Goal: Task Accomplishment & Management: Manage account settings

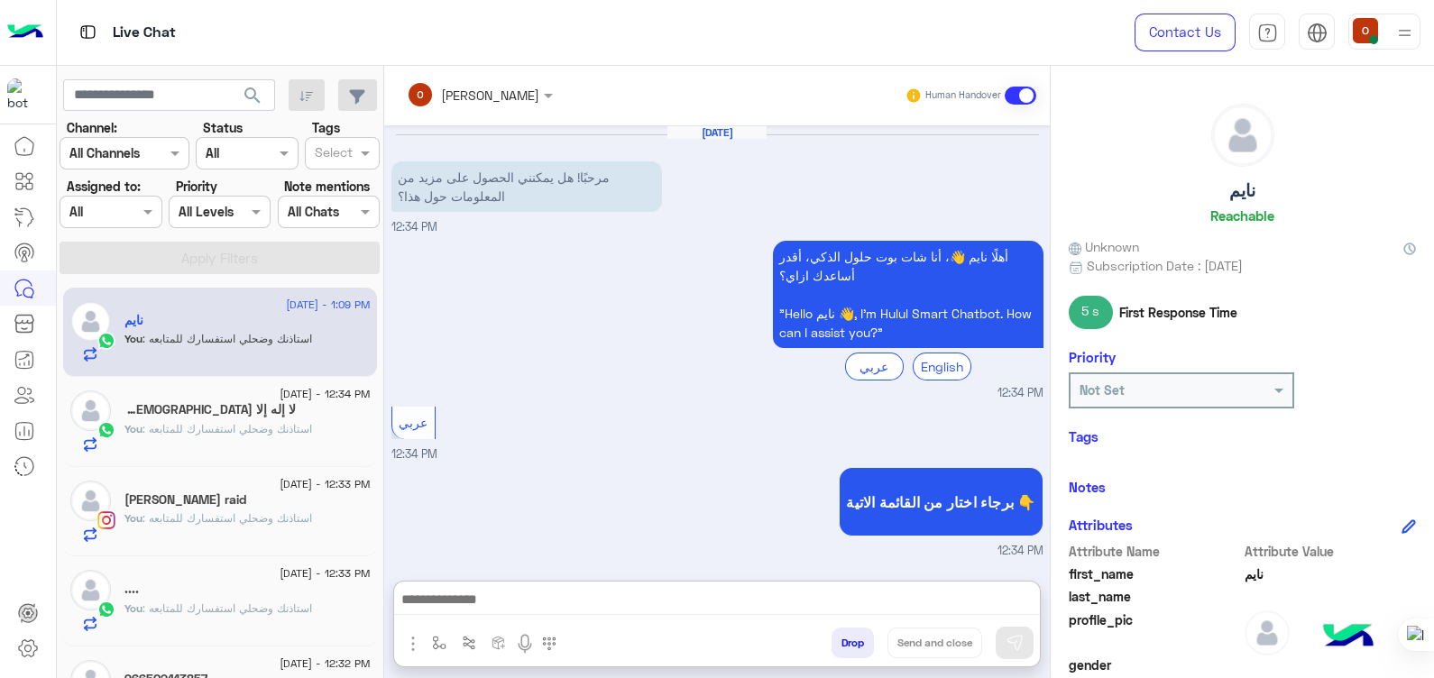
scroll to position [1611, 0]
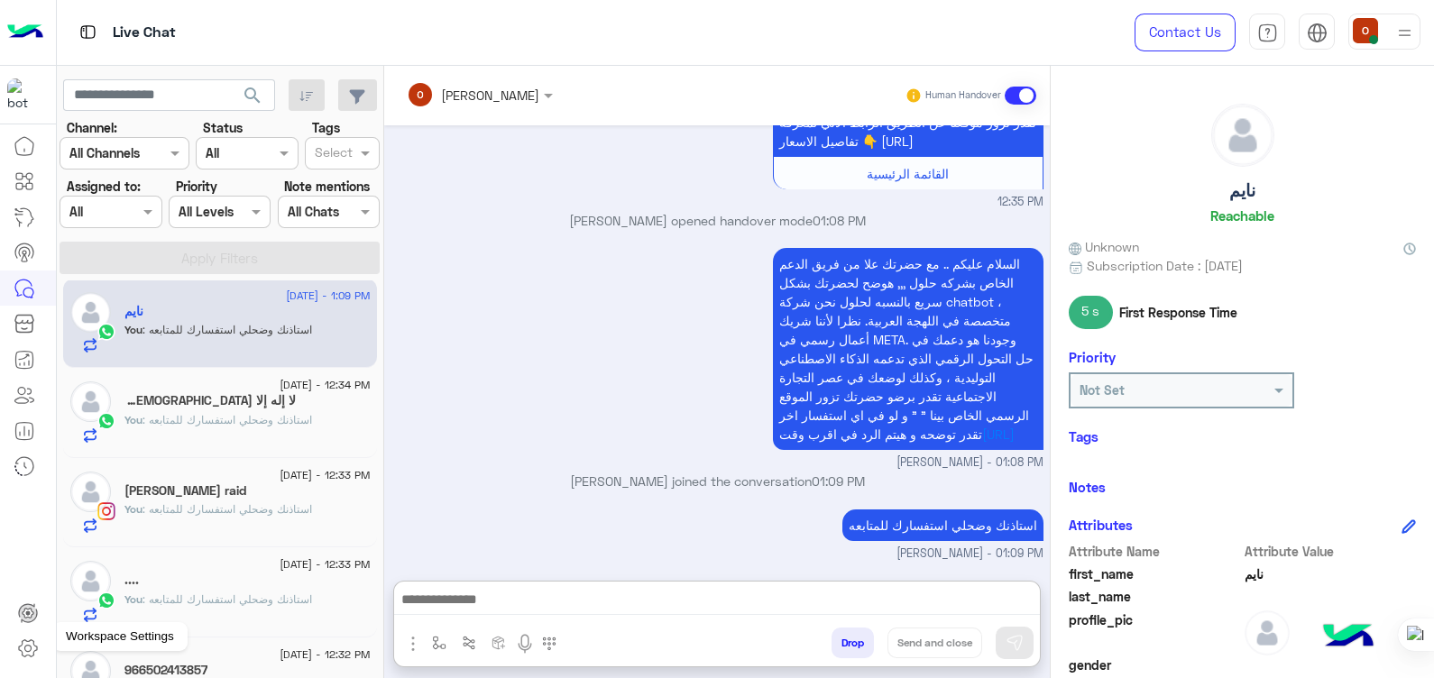
click at [33, 653] on icon at bounding box center [28, 648] width 18 height 17
click at [25, 651] on icon at bounding box center [27, 649] width 6 height 6
click at [23, 649] on icon at bounding box center [28, 648] width 22 height 22
click at [34, 644] on icon at bounding box center [28, 648] width 22 height 22
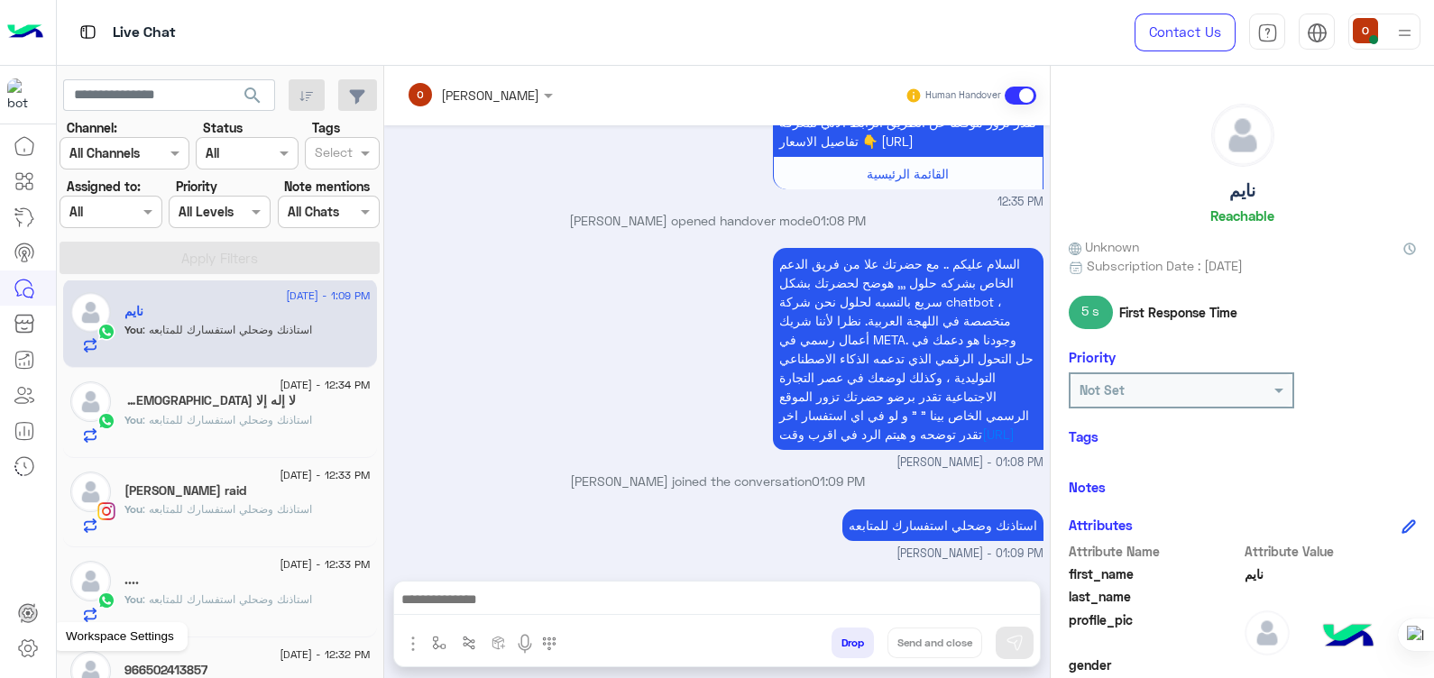
click at [34, 644] on icon at bounding box center [28, 648] width 22 height 22
click at [32, 651] on icon at bounding box center [28, 648] width 22 height 22
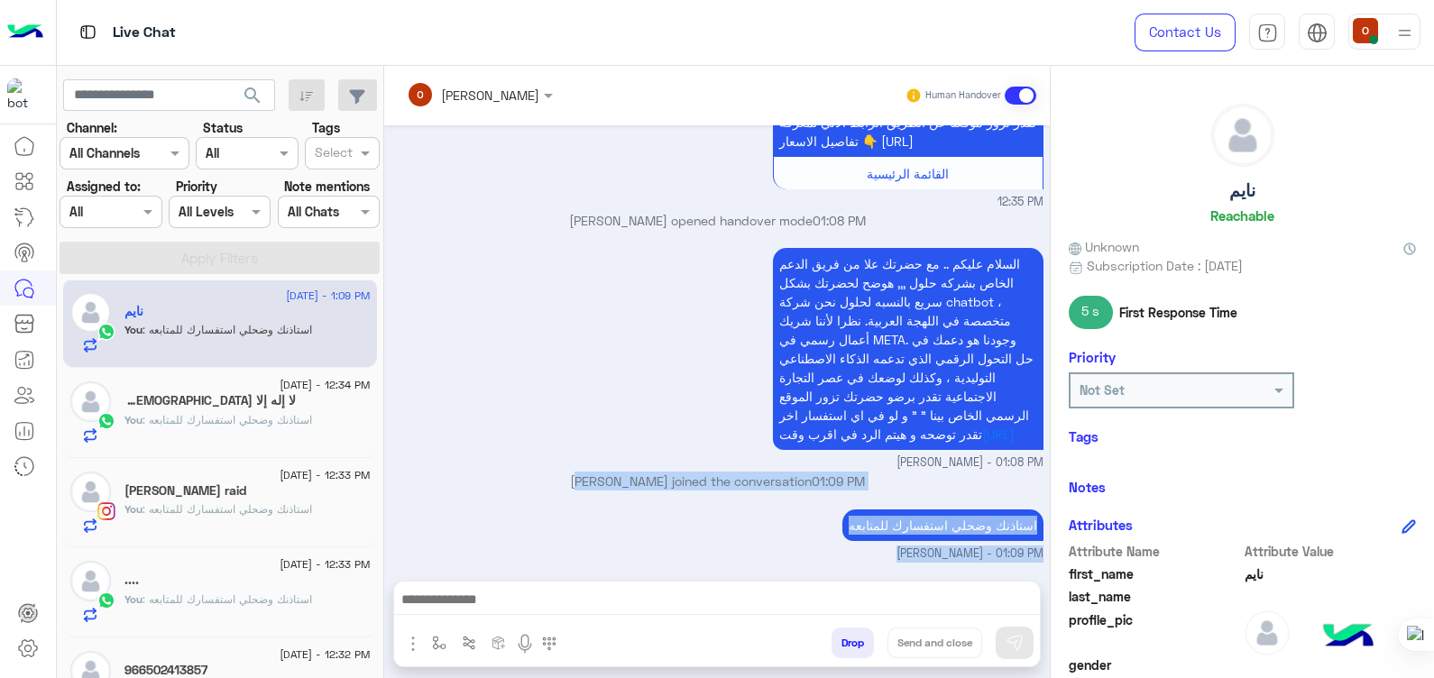
drag, startPoint x: 487, startPoint y: 503, endPoint x: 486, endPoint y: 600, distance: 96.5
click at [486, 600] on div "[PERSON_NAME] Human Handover [DATE] مرحبًا! هل يمكنني الحصول على مزيد من المعلو…" at bounding box center [716, 375] width 665 height 619
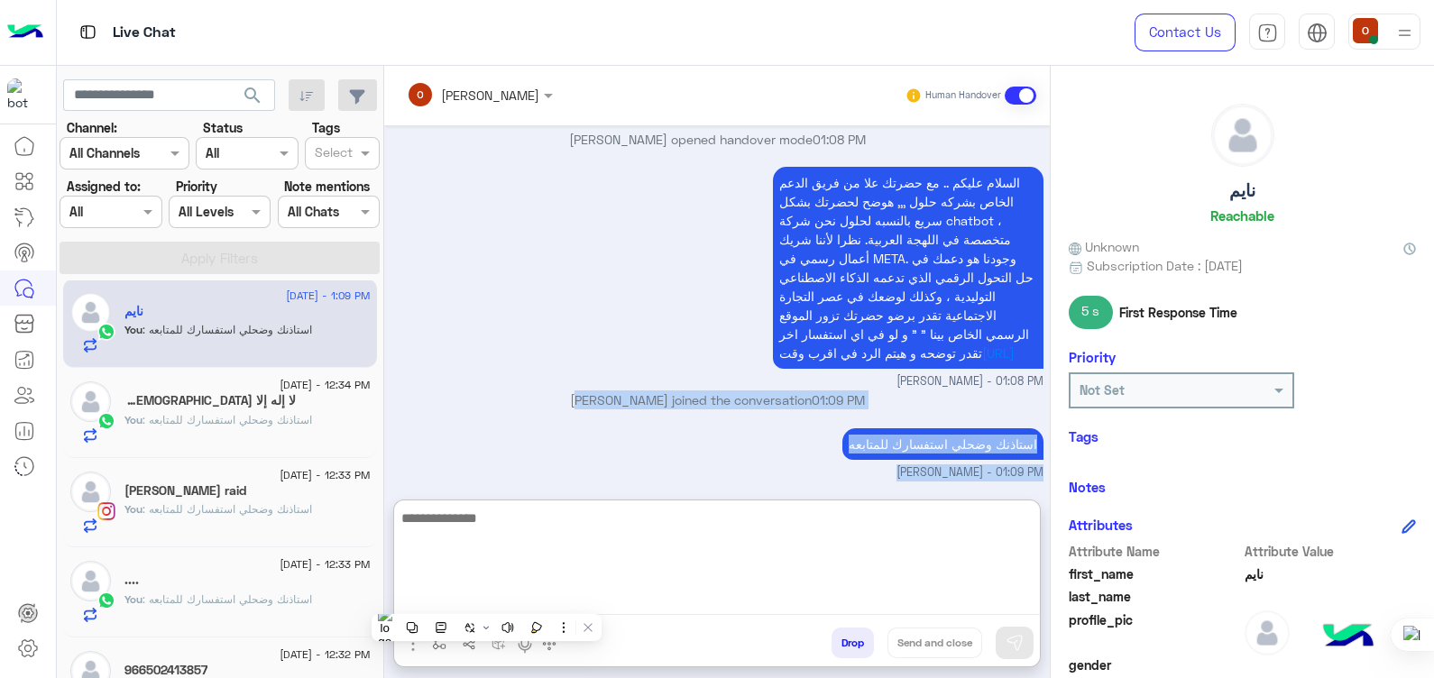
click at [486, 600] on textarea at bounding box center [717, 561] width 646 height 108
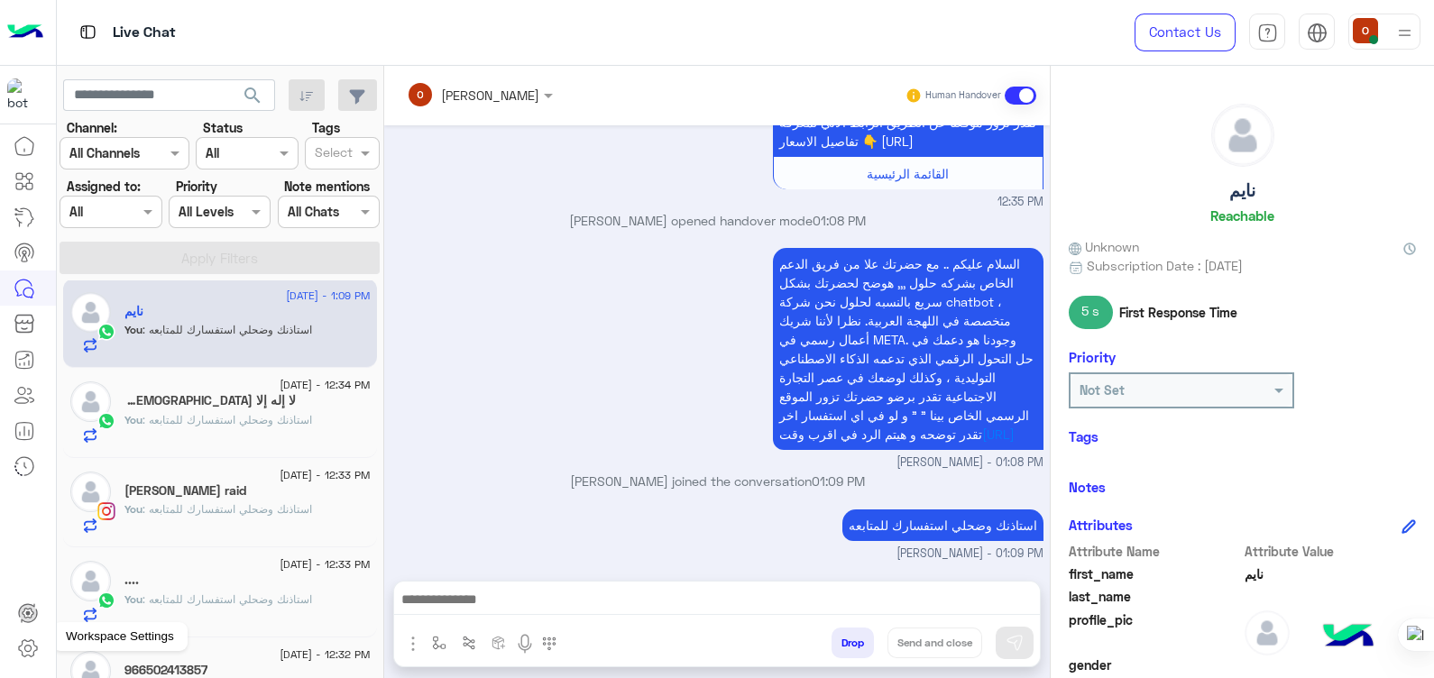
click at [34, 640] on icon at bounding box center [28, 648] width 22 height 22
click at [20, 656] on icon at bounding box center [28, 648] width 22 height 22
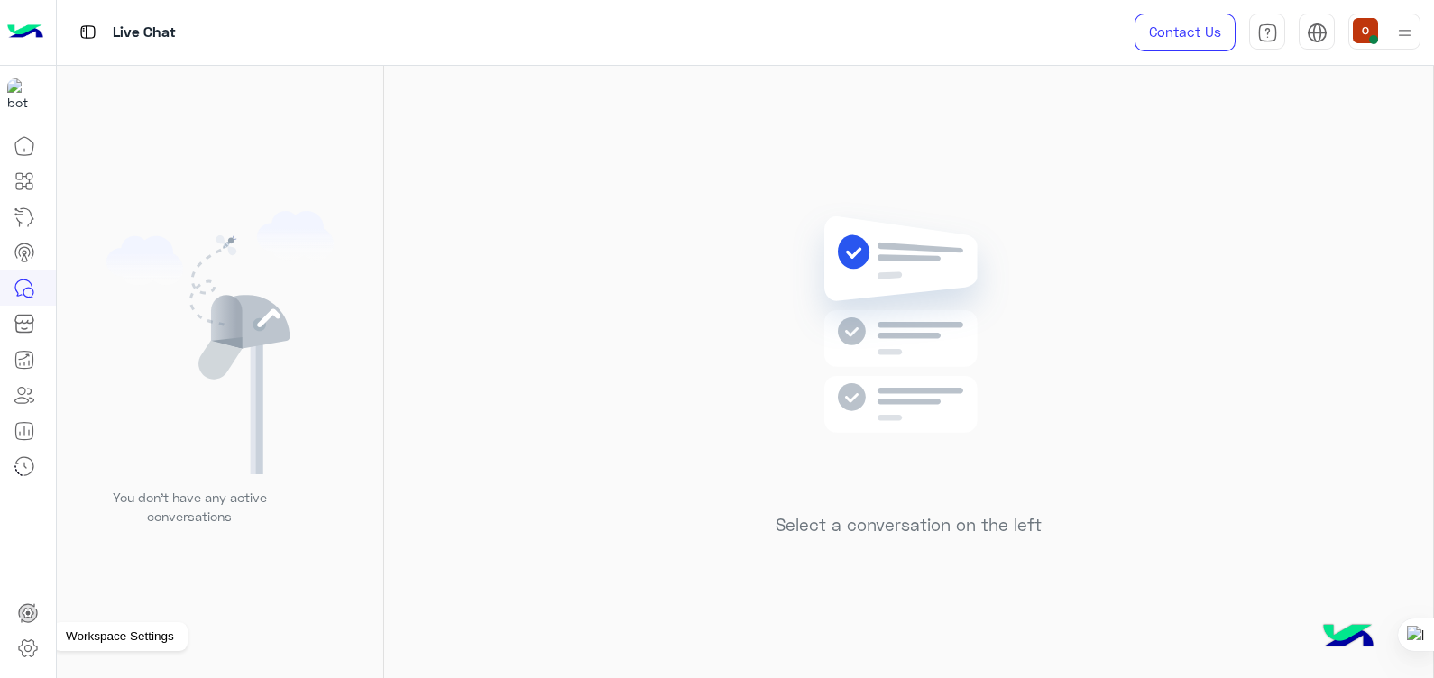
click at [23, 646] on icon at bounding box center [28, 648] width 22 height 22
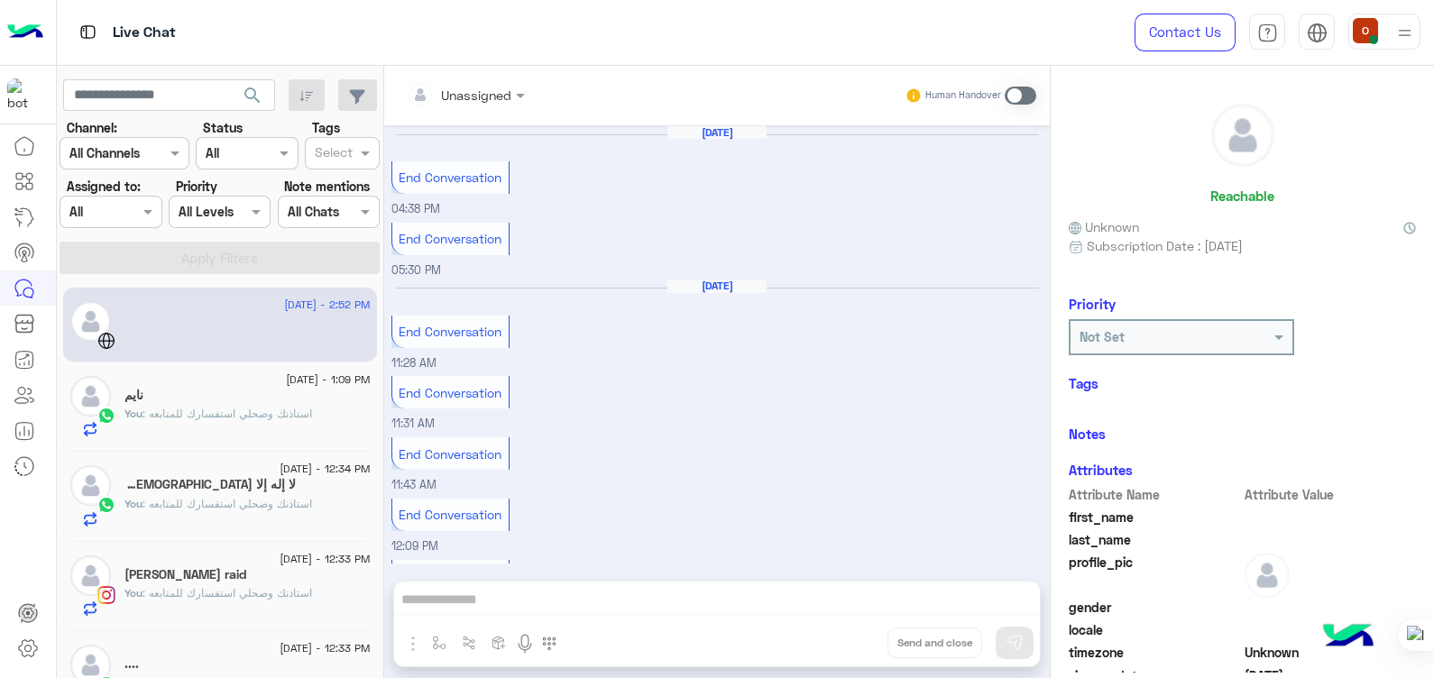
scroll to position [903, 0]
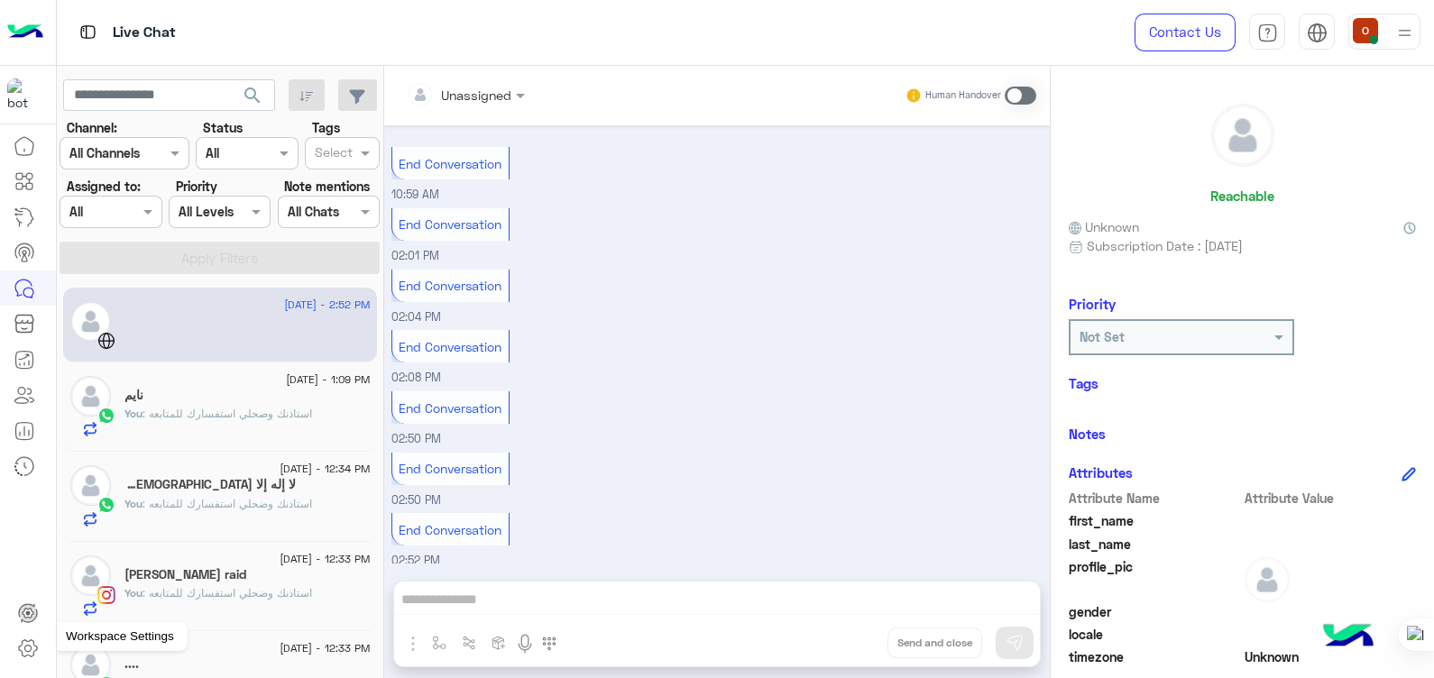
click at [28, 652] on icon at bounding box center [27, 649] width 6 height 6
click at [18, 464] on icon at bounding box center [25, 466] width 22 height 22
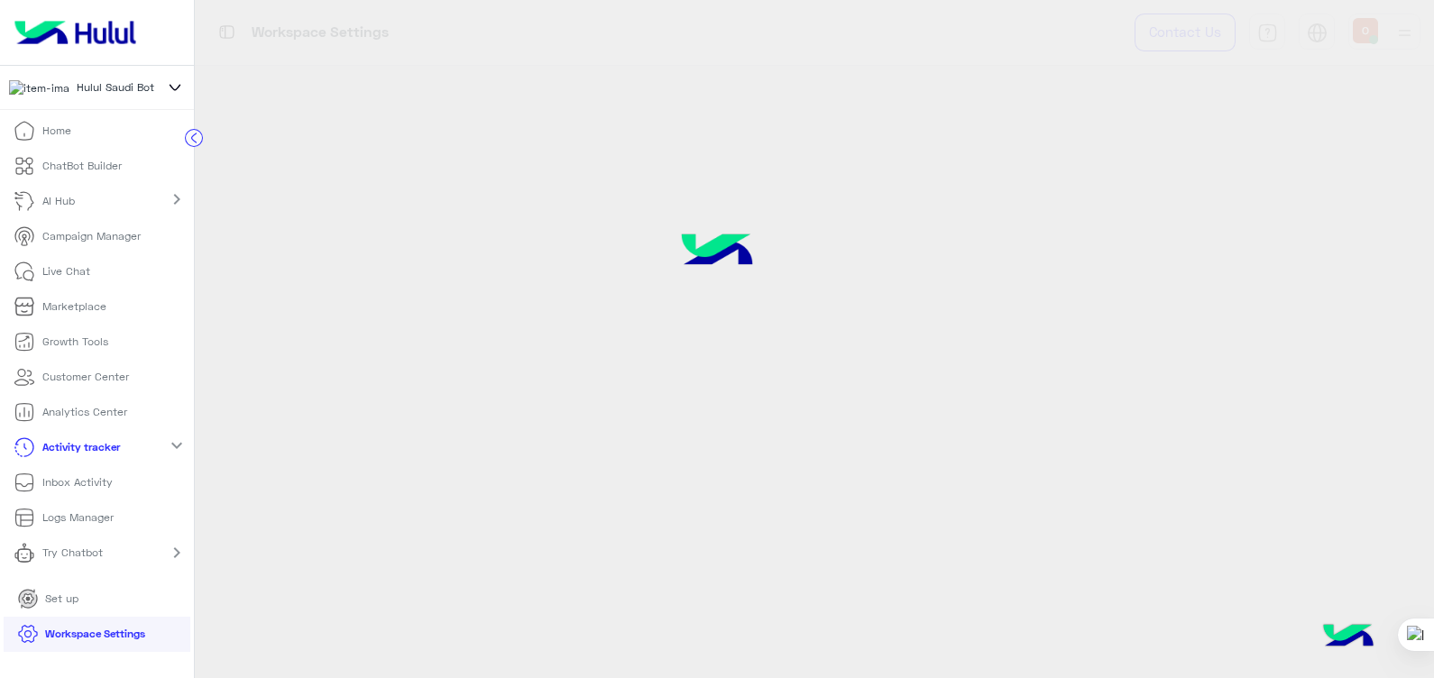
click at [20, 451] on icon at bounding box center [25, 447] width 22 height 22
click at [27, 645] on icon at bounding box center [28, 634] width 22 height 22
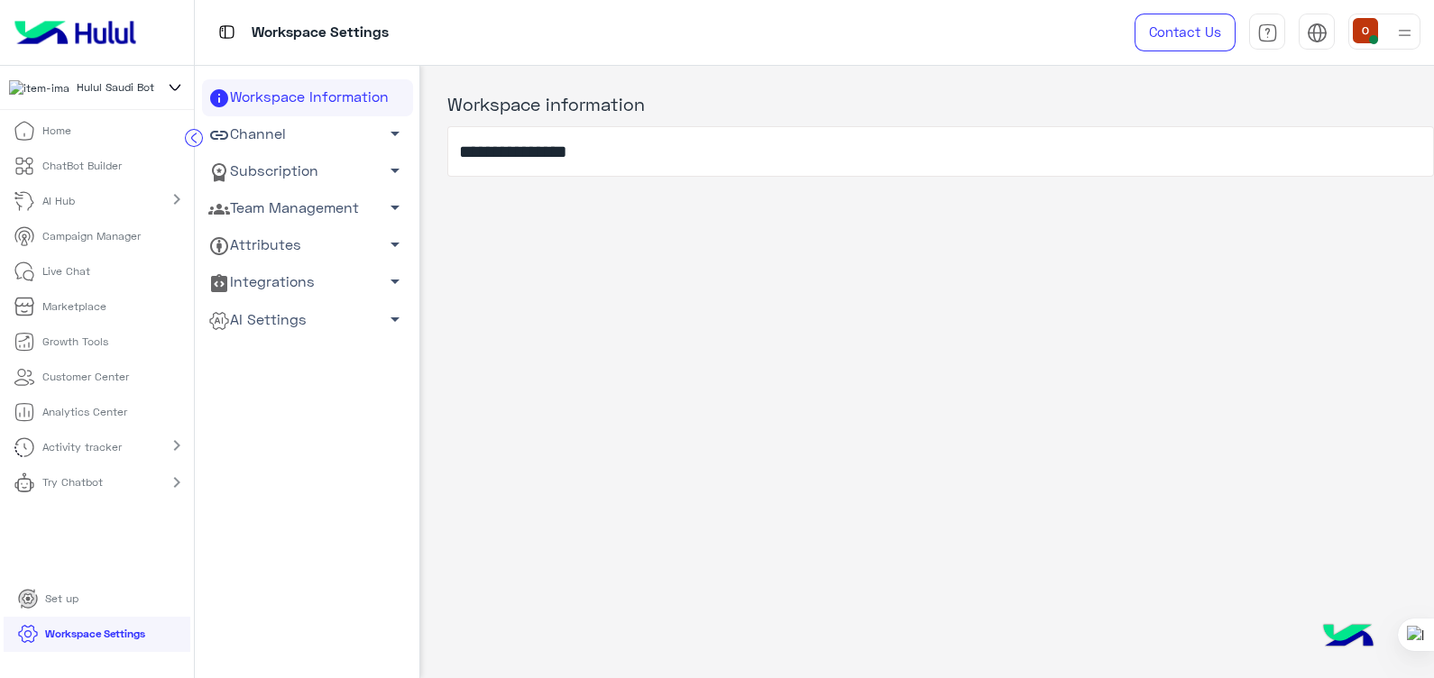
click at [387, 208] on span "arrow_drop_down" at bounding box center [395, 208] width 22 height 22
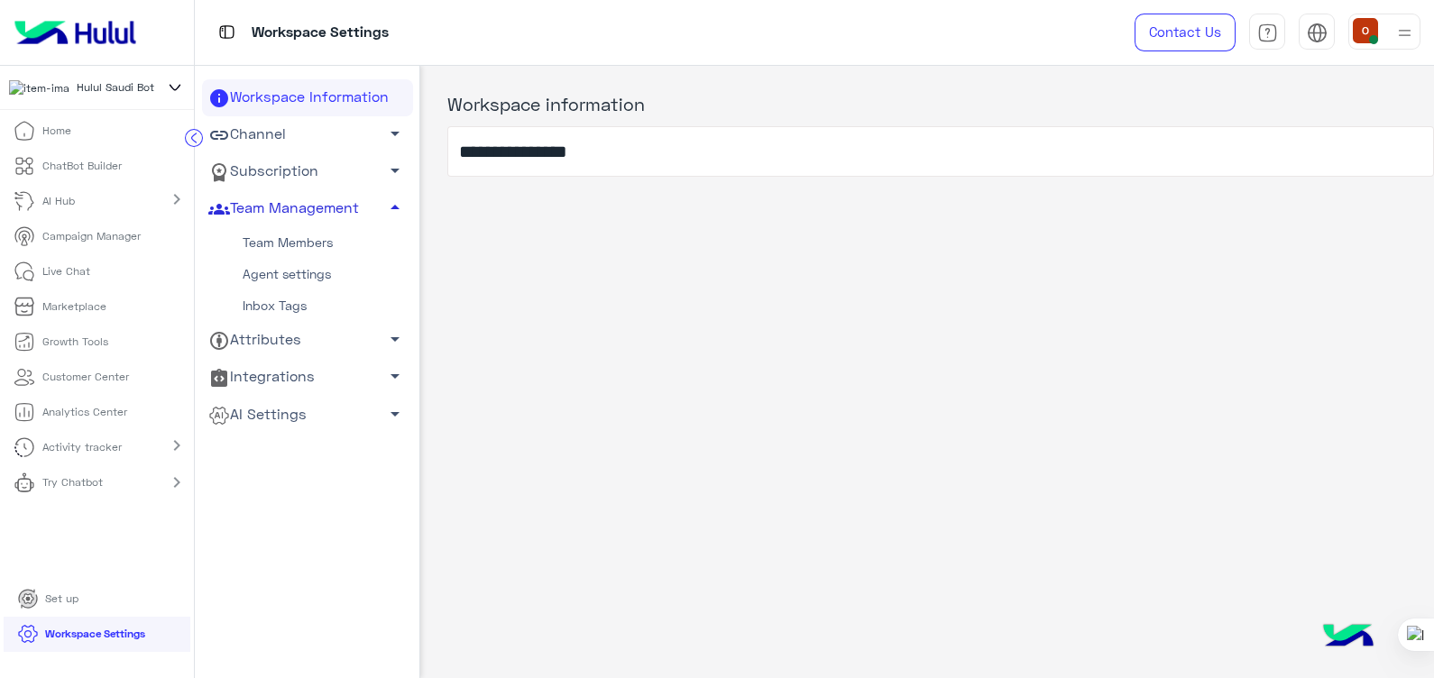
click at [310, 245] on link "Team Members" at bounding box center [307, 243] width 211 height 32
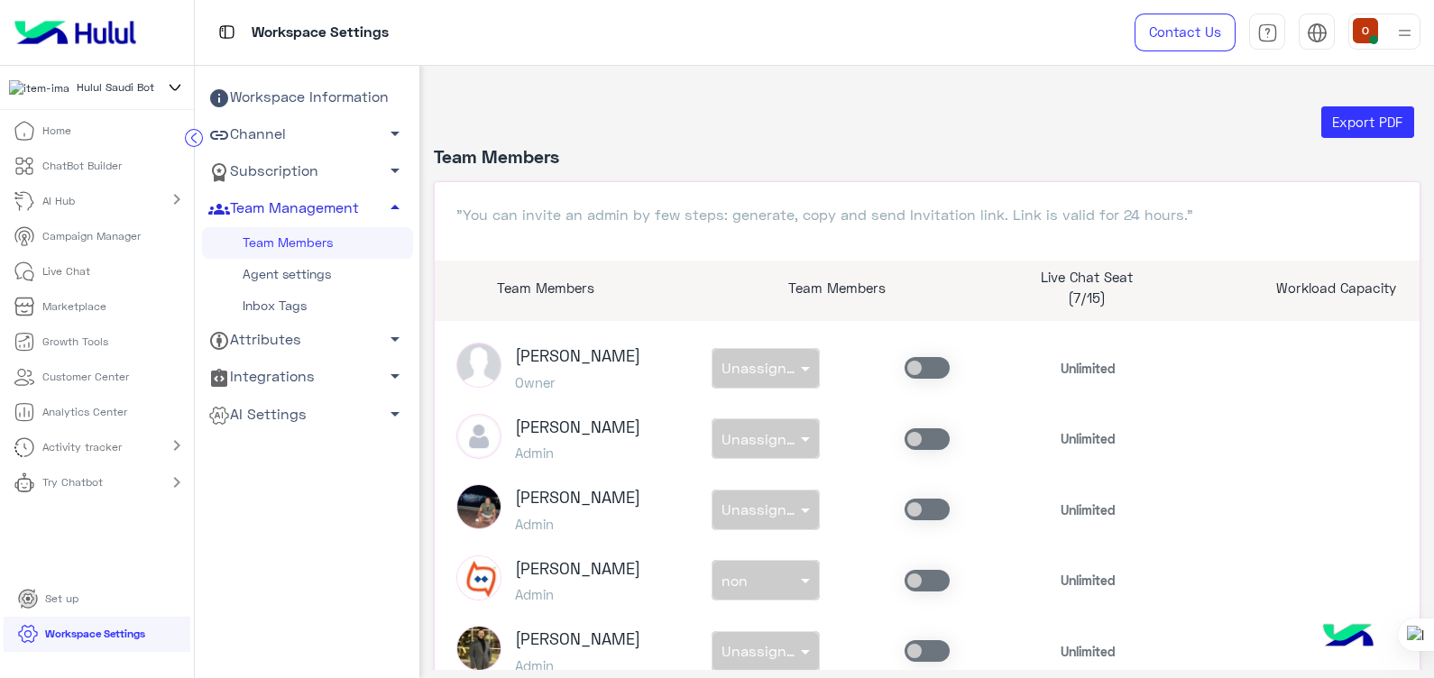
click at [40, 275] on link "Live Chat" at bounding box center [52, 271] width 104 height 35
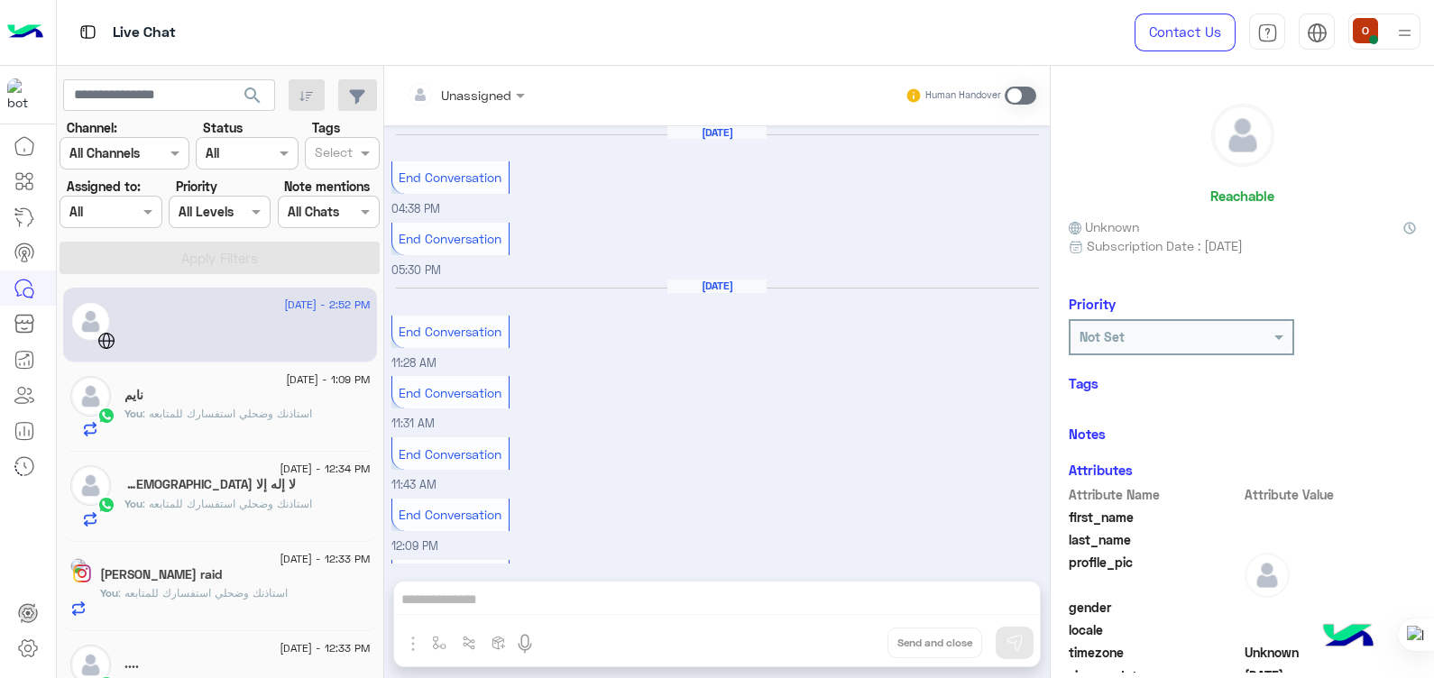
scroll to position [903, 0]
